Goal: Task Accomplishment & Management: Manage account settings

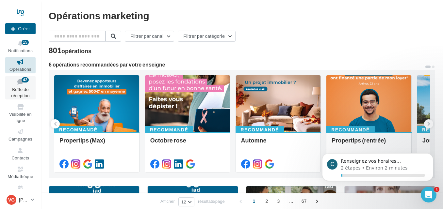
click at [26, 92] on link "Boîte de réception 42" at bounding box center [20, 88] width 30 height 24
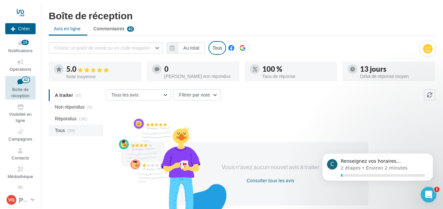
click at [71, 129] on span "(38)" at bounding box center [71, 130] width 8 height 5
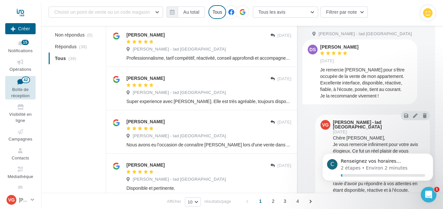
scroll to position [380, 0]
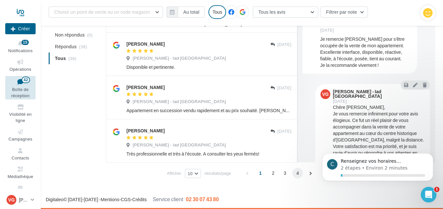
click at [297, 175] on span "4" at bounding box center [297, 173] width 10 height 10
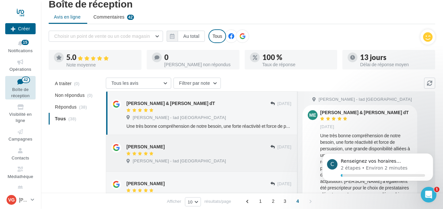
scroll to position [0, 0]
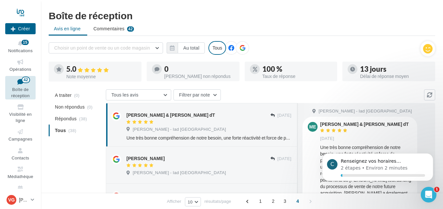
click at [16, 91] on span "Boîte de réception" at bounding box center [20, 92] width 18 height 11
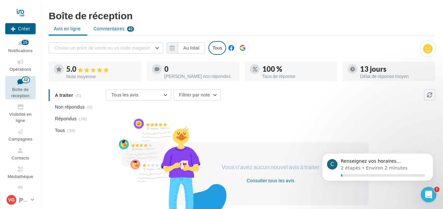
click at [118, 32] on span "Commentaires" at bounding box center [108, 28] width 31 height 7
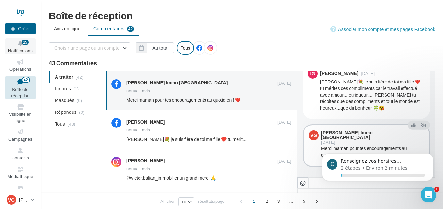
click at [28, 45] on div "15" at bounding box center [25, 42] width 7 height 7
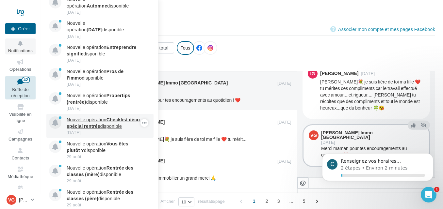
scroll to position [183, 0]
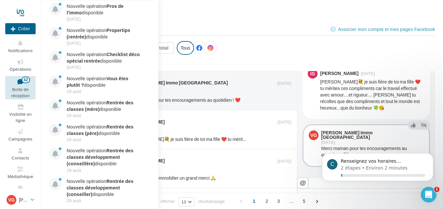
click at [248, 45] on div "Choisir une page ou un compte Vanessa GENOD Immo Aix-en-Provence vanessa_genod_…" at bounding box center [242, 50] width 386 height 19
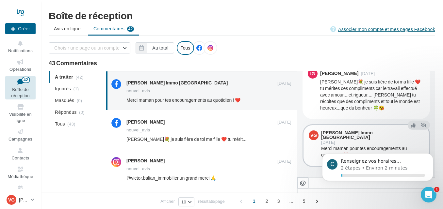
click at [375, 28] on link "Associer mon compte et mes pages Facebook" at bounding box center [382, 29] width 105 height 8
click at [21, 12] on div at bounding box center [20, 12] width 30 height 16
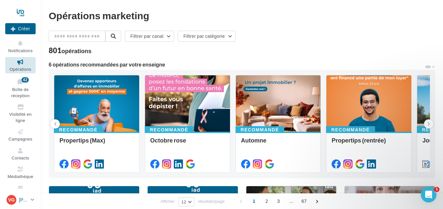
click at [35, 200] on link "VG Vanessa GENOD vanessa.genod@iadfrance.fr" at bounding box center [20, 200] width 30 height 12
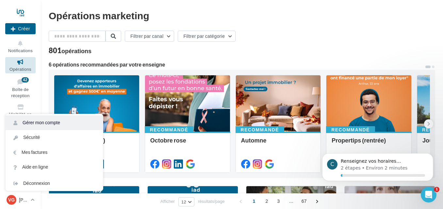
click at [48, 122] on link "Gérer mon compte" at bounding box center [54, 123] width 97 height 15
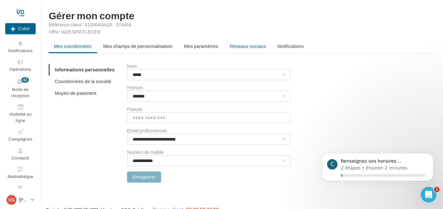
click at [243, 48] on span "Réseaux sociaux" at bounding box center [248, 46] width 36 height 6
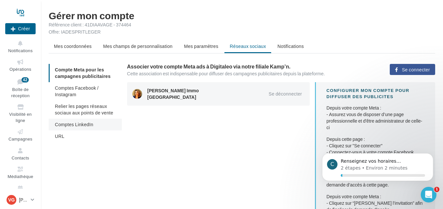
click at [97, 125] on li "Comptes LinkedIn" at bounding box center [85, 125] width 73 height 12
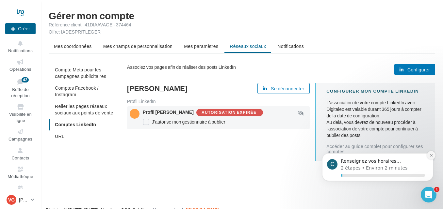
click at [431, 155] on icon "Dismiss notification" at bounding box center [431, 155] width 2 height 2
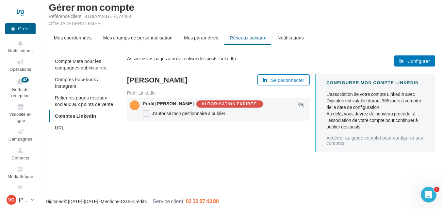
scroll to position [10, 0]
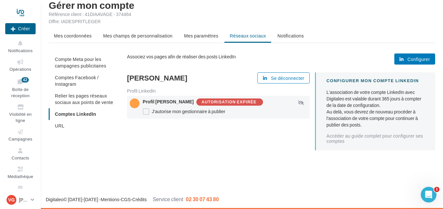
click at [409, 63] on button "Configurer" at bounding box center [414, 59] width 41 height 11
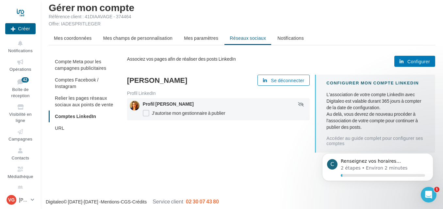
scroll to position [10, 0]
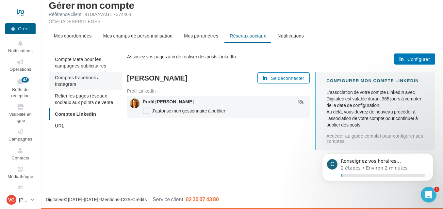
click at [80, 81] on li "Comptes Facebook / Instagram" at bounding box center [85, 81] width 73 height 18
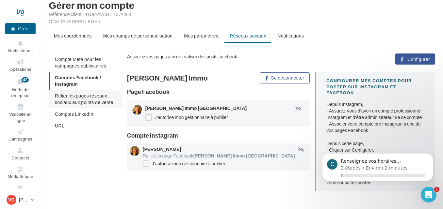
click at [111, 105] on li "Relier les pages réseaux sociaux aux points de vente" at bounding box center [85, 99] width 73 height 18
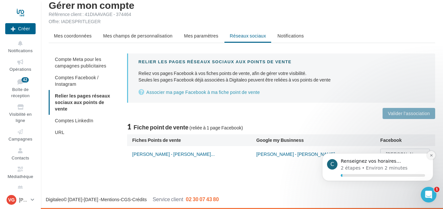
click at [432, 157] on icon "Dismiss notification" at bounding box center [431, 156] width 4 height 4
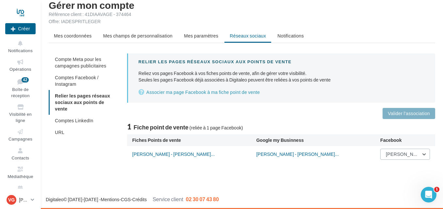
click at [424, 154] on button "[PERSON_NAME] Immo [GEOGRAPHIC_DATA]" at bounding box center [405, 154] width 50 height 11
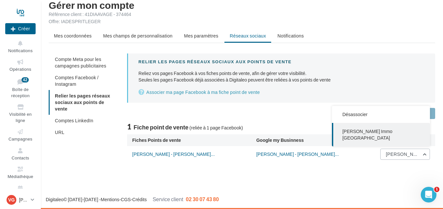
click at [424, 154] on button "[PERSON_NAME] Immo [GEOGRAPHIC_DATA]" at bounding box center [405, 154] width 50 height 11
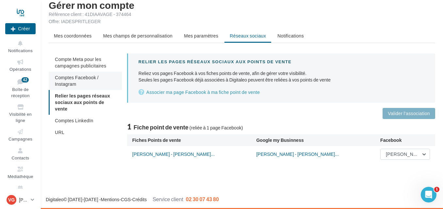
click at [93, 79] on span "Comptes Facebook / Instagram" at bounding box center [77, 81] width 44 height 12
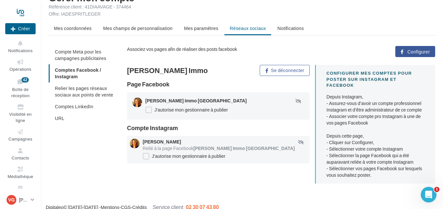
scroll to position [20, 0]
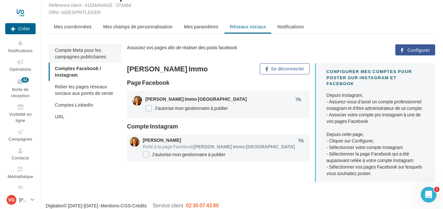
click at [86, 58] on span "Compte Meta pour les campagnes publicitaires" at bounding box center [80, 53] width 51 height 12
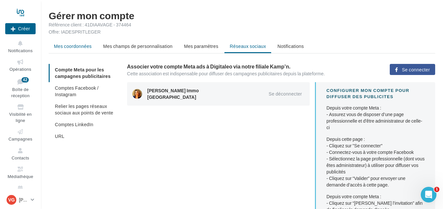
click at [88, 46] on span "Mes coordonnées" at bounding box center [73, 46] width 38 height 6
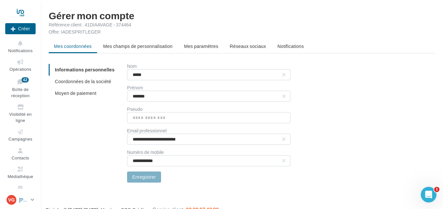
click at [19, 200] on div "VG Vanessa GENOD vanessa.genod@iadfrance.fr" at bounding box center [18, 200] width 22 height 10
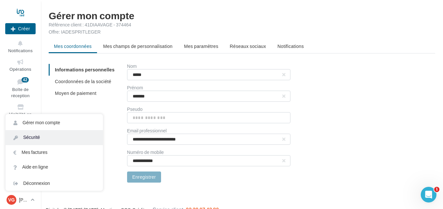
click at [62, 138] on link "Sécurité" at bounding box center [54, 137] width 97 height 15
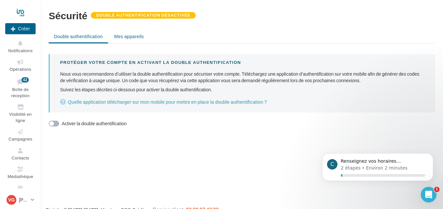
click at [132, 38] on span "Mes appareils" at bounding box center [129, 37] width 30 height 6
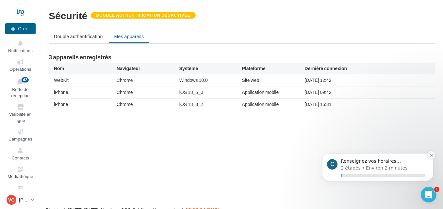
click at [431, 156] on icon "Dismiss notification" at bounding box center [431, 156] width 4 height 4
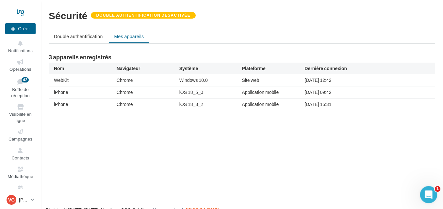
click at [434, 193] on div "Ouvrir le Messenger Intercom" at bounding box center [428, 194] width 22 height 22
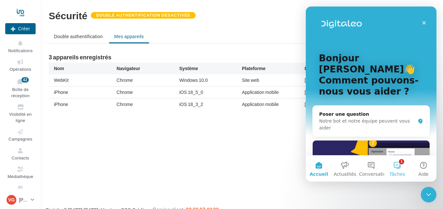
click at [402, 169] on button "1 Tâches" at bounding box center [397, 169] width 26 height 26
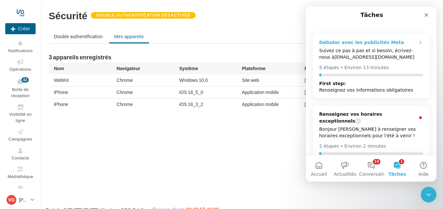
scroll to position [25, 0]
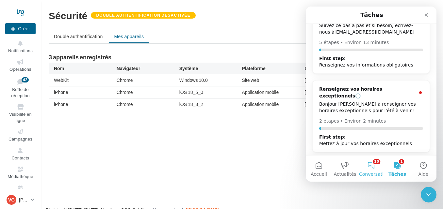
click at [372, 175] on span "Conversations" at bounding box center [375, 174] width 33 height 5
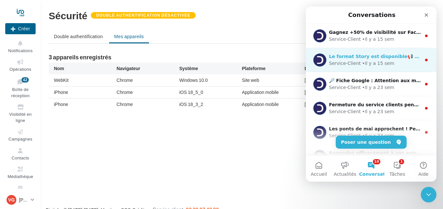
click at [401, 61] on div "Service-Client • Il y a 15 sem" at bounding box center [375, 63] width 92 height 7
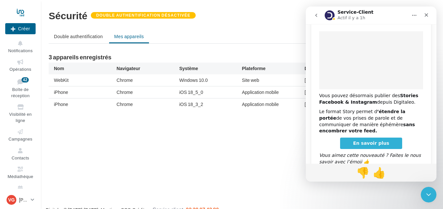
scroll to position [55, 0]
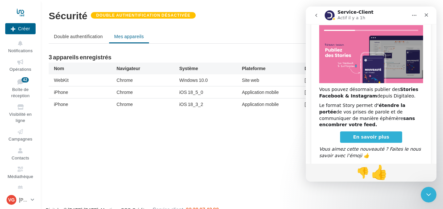
click at [378, 176] on span "👍" at bounding box center [379, 173] width 17 height 16
click at [423, 16] on div "Fermer" at bounding box center [426, 15] width 12 height 12
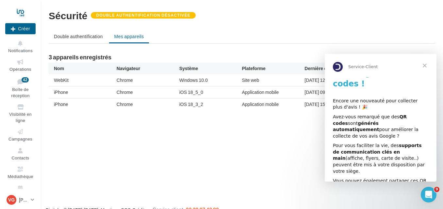
scroll to position [0, 0]
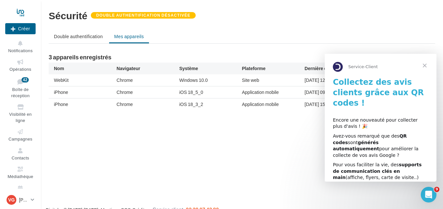
click at [425, 65] on span "Fermer" at bounding box center [425, 66] width 24 height 24
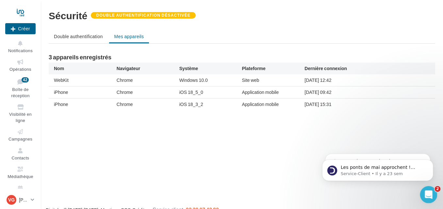
click at [426, 194] on icon "Ouvrir le Messenger Intercom" at bounding box center [427, 194] width 11 height 11
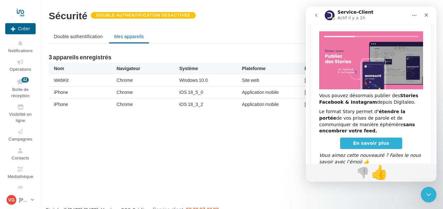
scroll to position [55, 0]
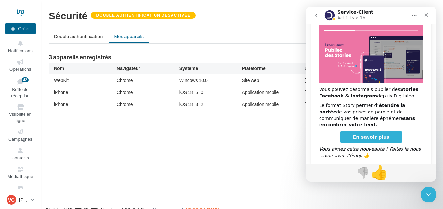
click at [316, 16] on icon "go back" at bounding box center [316, 15] width 2 height 3
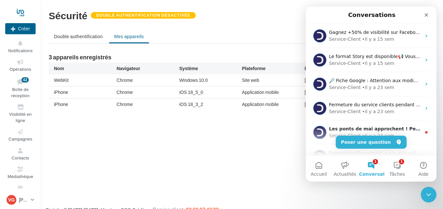
scroll to position [0, 0]
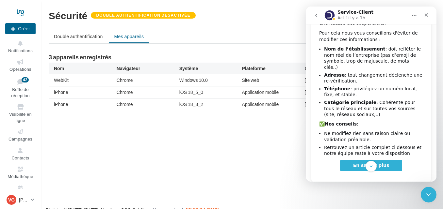
scroll to position [66, 0]
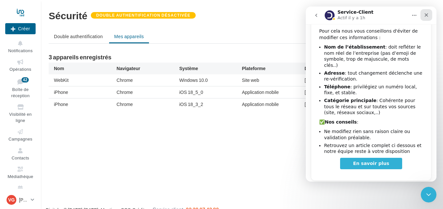
click at [429, 14] on div "Fermer" at bounding box center [426, 15] width 12 height 12
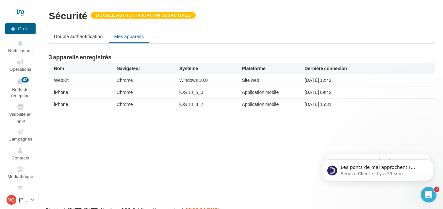
scroll to position [0, 0]
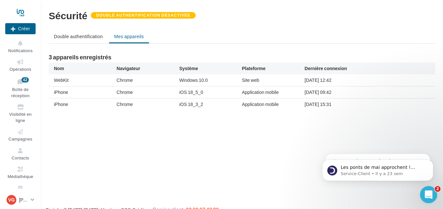
click at [424, 190] on icon "Ouvrir le Messenger Intercom" at bounding box center [427, 194] width 11 height 11
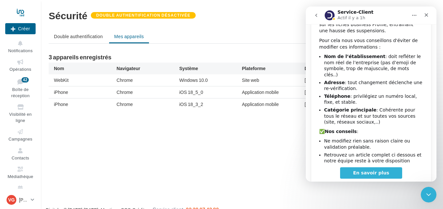
scroll to position [66, 0]
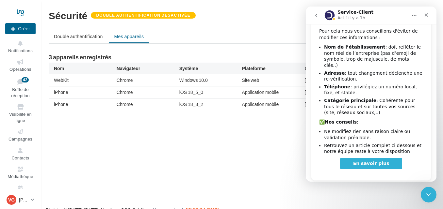
click at [315, 15] on icon "go back" at bounding box center [316, 15] width 2 height 3
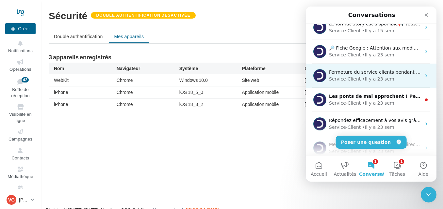
scroll to position [65, 0]
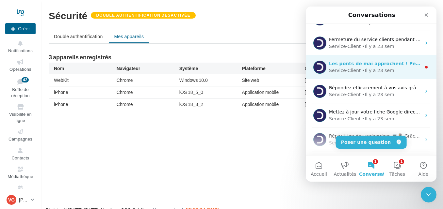
click at [369, 67] on div "• Il y a 23 sem" at bounding box center [378, 70] width 32 height 7
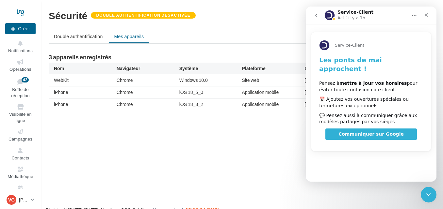
click at [316, 16] on icon "go back" at bounding box center [315, 15] width 5 height 5
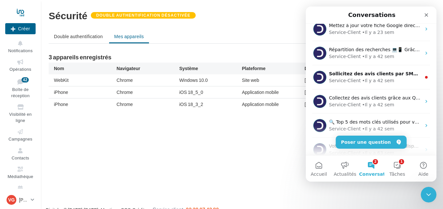
scroll to position [163, 0]
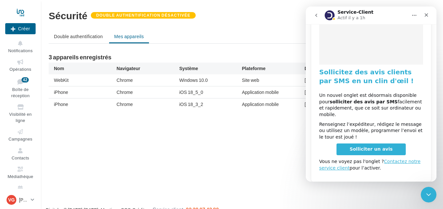
scroll to position [56, 0]
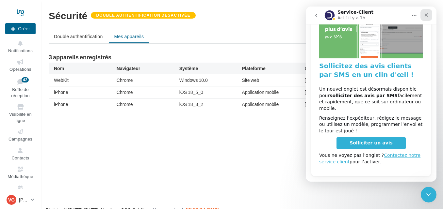
click at [427, 13] on icon "Fermer" at bounding box center [425, 14] width 5 height 5
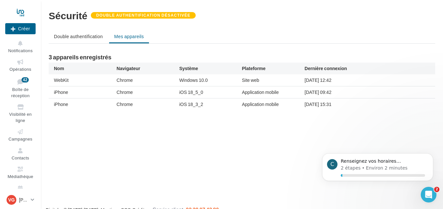
scroll to position [0, 0]
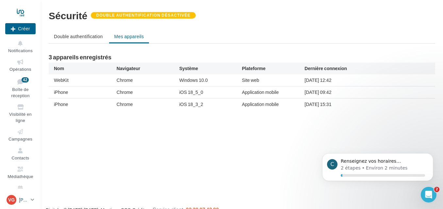
click at [25, 200] on p "[PERSON_NAME]" at bounding box center [23, 200] width 9 height 7
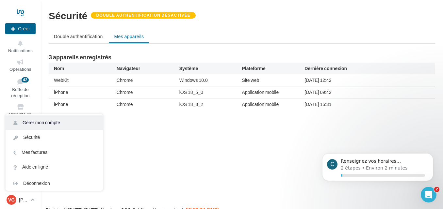
click at [61, 121] on link "Gérer mon compte" at bounding box center [54, 123] width 97 height 15
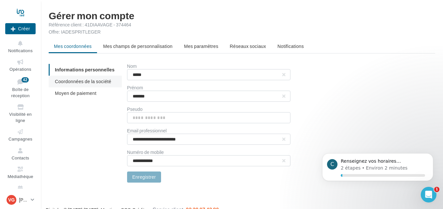
click at [79, 85] on li "Coordonnées de la société" at bounding box center [85, 82] width 73 height 12
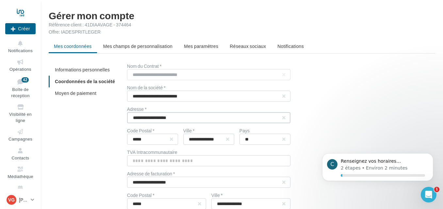
drag, startPoint x: 184, startPoint y: 118, endPoint x: 101, endPoint y: 118, distance: 82.9
click at [101, 118] on div "**********" at bounding box center [244, 190] width 391 height 253
type input "*"
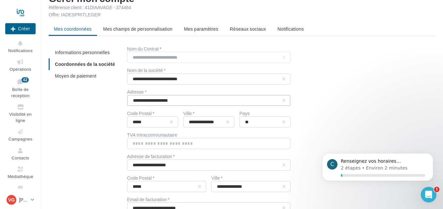
scroll to position [33, 0]
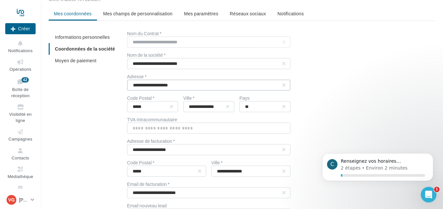
type input "**********"
drag, startPoint x: 182, startPoint y: 150, endPoint x: 124, endPoint y: 149, distance: 58.1
click at [124, 149] on div "**********" at bounding box center [244, 157] width 391 height 253
type input "**********"
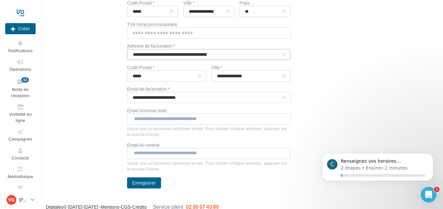
scroll to position [131, 0]
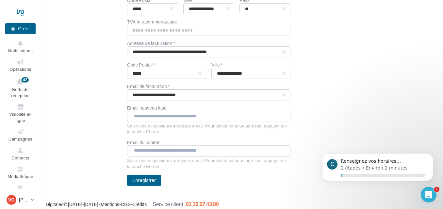
click at [148, 117] on input "text" at bounding box center [208, 116] width 149 height 7
type input "**********"
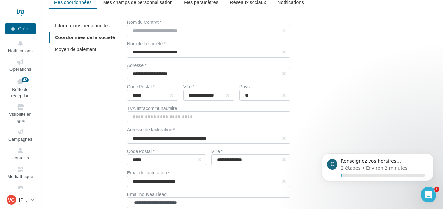
scroll to position [33, 0]
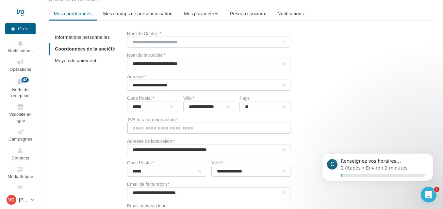
click at [173, 131] on input "text" at bounding box center [208, 128] width 163 height 11
type input "**********"
click at [401, 95] on div "**********" at bounding box center [281, 157] width 308 height 253
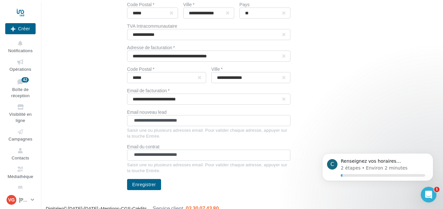
scroll to position [136, 0]
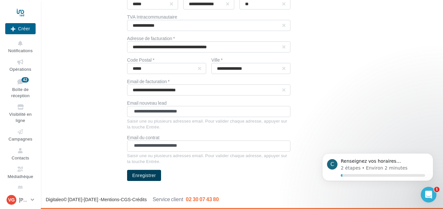
click at [147, 174] on button "Enregistrer" at bounding box center [144, 175] width 34 height 11
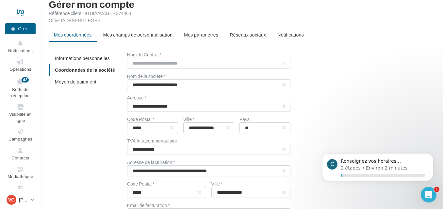
scroll to position [5, 0]
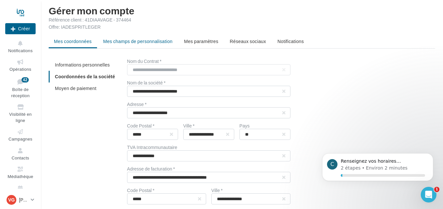
click at [154, 41] on span "Mes champs de personnalisation" at bounding box center [138, 42] width 70 height 6
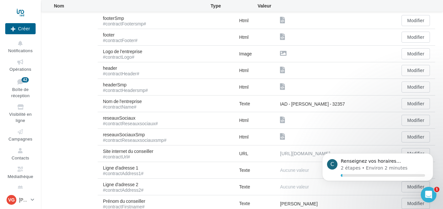
scroll to position [2, 0]
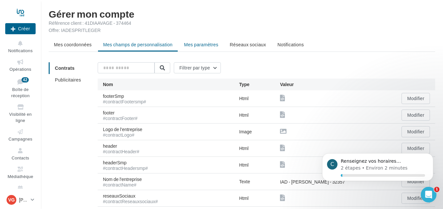
click at [195, 46] on span "Mes paramètres" at bounding box center [201, 45] width 34 height 6
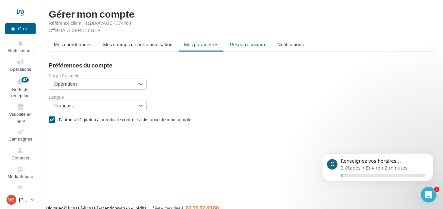
click at [248, 46] on span "Réseaux sociaux" at bounding box center [248, 45] width 36 height 6
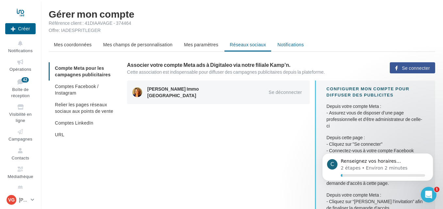
click at [281, 47] on span "Notifications" at bounding box center [290, 45] width 26 height 6
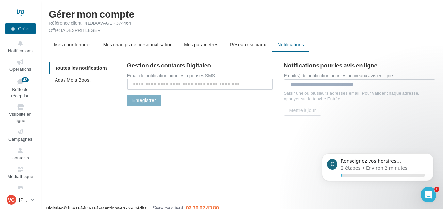
click at [169, 85] on input "text" at bounding box center [200, 84] width 146 height 11
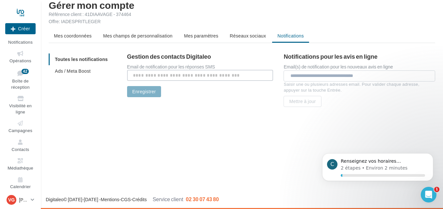
scroll to position [13, 0]
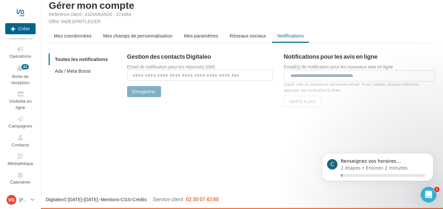
click at [32, 201] on icon at bounding box center [33, 200] width 4 height 6
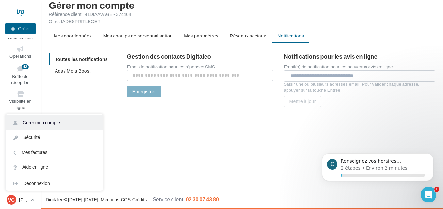
click at [49, 122] on link "Gérer mon compte" at bounding box center [54, 123] width 97 height 15
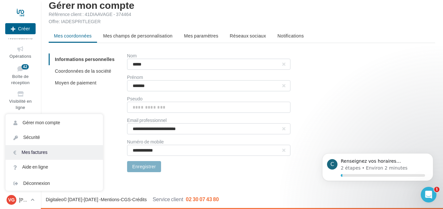
click at [54, 154] on link "Mes factures" at bounding box center [54, 152] width 97 height 15
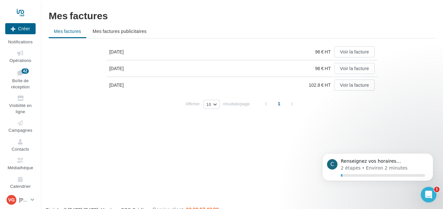
scroll to position [13, 0]
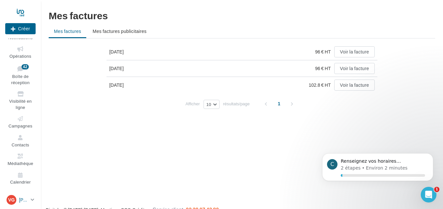
click at [32, 199] on icon at bounding box center [33, 200] width 4 height 6
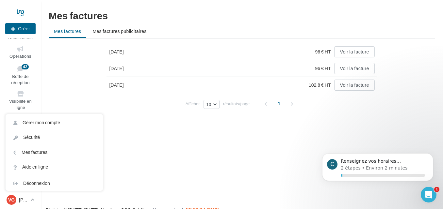
click at [145, 163] on div "Nouvelle campagne Créer Notifications Opérations Boîte de réception 42 Visibili…" at bounding box center [221, 114] width 443 height 209
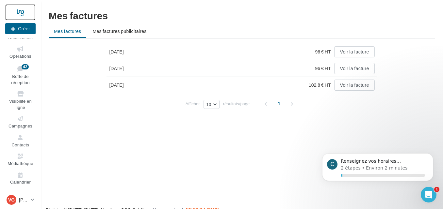
click at [23, 15] on div at bounding box center [20, 12] width 30 height 16
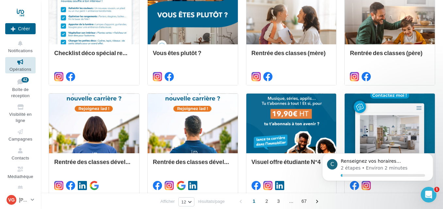
scroll to position [327, 0]
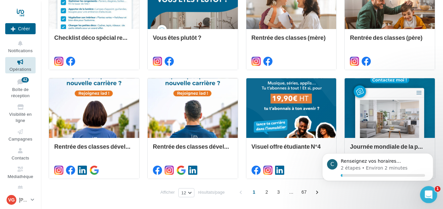
click at [430, 195] on icon "Ouvrir le Messenger Intercom" at bounding box center [427, 194] width 11 height 11
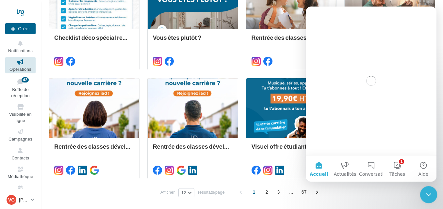
scroll to position [0, 0]
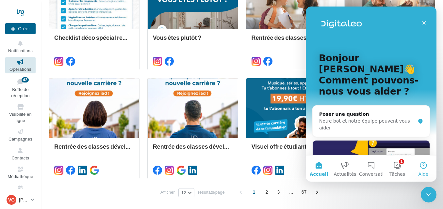
click at [426, 167] on button "Aide" at bounding box center [423, 169] width 26 height 26
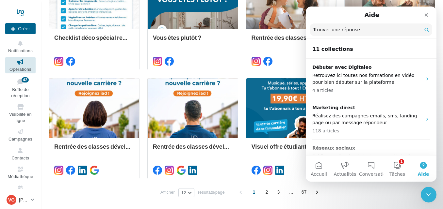
click at [338, 32] on input "Trouver une réponse" at bounding box center [371, 30] width 122 height 12
type input "**********"
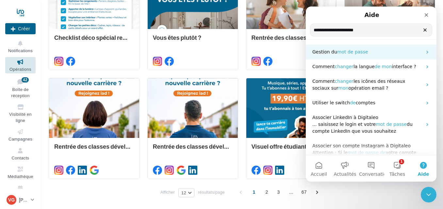
click at [349, 54] on span "de" at bounding box center [350, 51] width 6 height 5
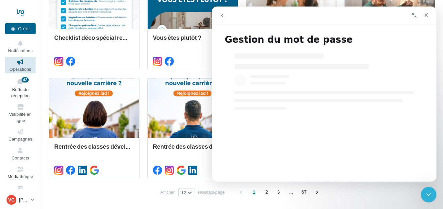
select select "**"
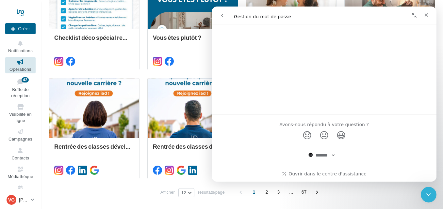
scroll to position [590, 0]
click at [429, 16] on div "Fermer" at bounding box center [426, 15] width 12 height 12
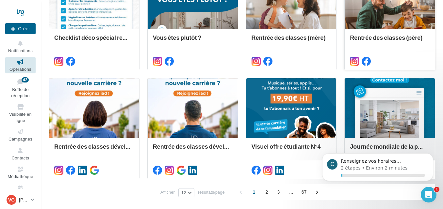
scroll to position [0, 0]
